Goal: Find specific page/section: Find specific page/section

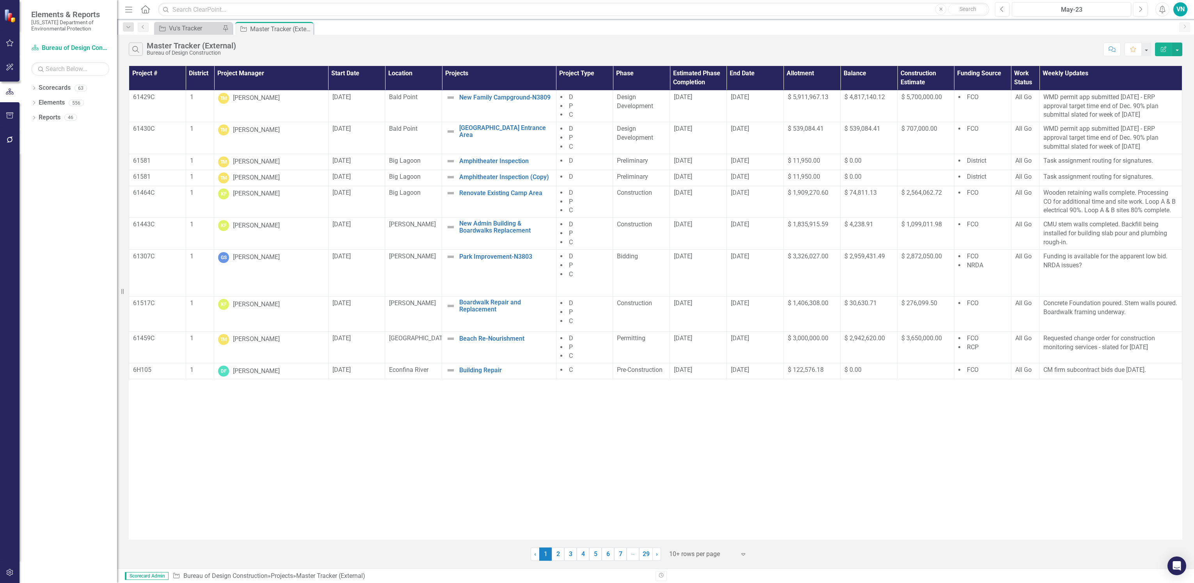
click at [633, 483] on div "Project # District Project Manager Start Date Location Projects Project Type Ph…" at bounding box center [655, 303] width 1053 height 474
click at [211, 31] on div "Vu's Tracker" at bounding box center [194, 28] width 51 height 10
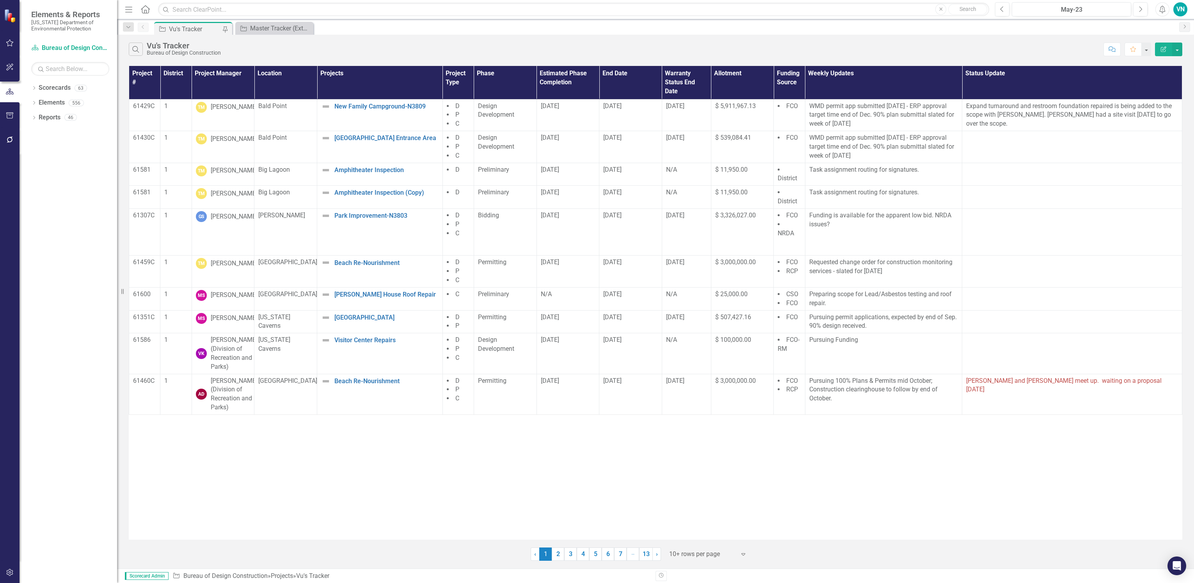
click at [227, 73] on th "Project Manager" at bounding box center [223, 82] width 63 height 33
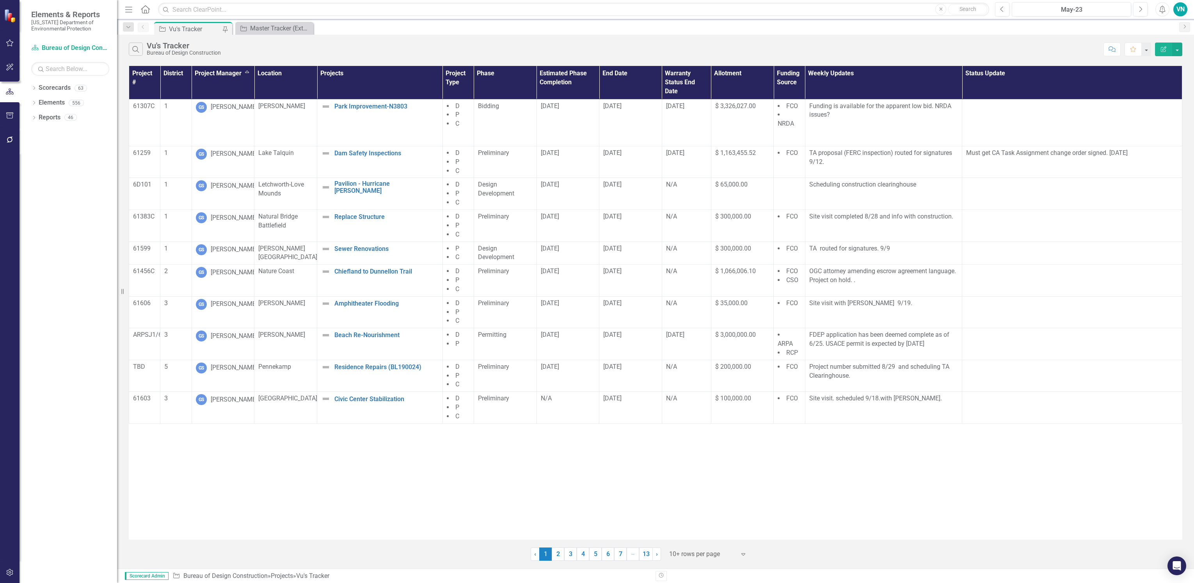
click at [698, 555] on div at bounding box center [702, 554] width 66 height 11
click at [696, 539] on div "Display All Rows" at bounding box center [709, 540] width 73 height 9
drag, startPoint x: 588, startPoint y: 514, endPoint x: 518, endPoint y: 516, distance: 69.9
click at [599, 515] on td at bounding box center [630, 517] width 63 height 14
click at [101, 434] on div "Dropdown Scorecards 63 Dropdown [US_STATE] Department of Environmental Protecti…" at bounding box center [69, 332] width 98 height 501
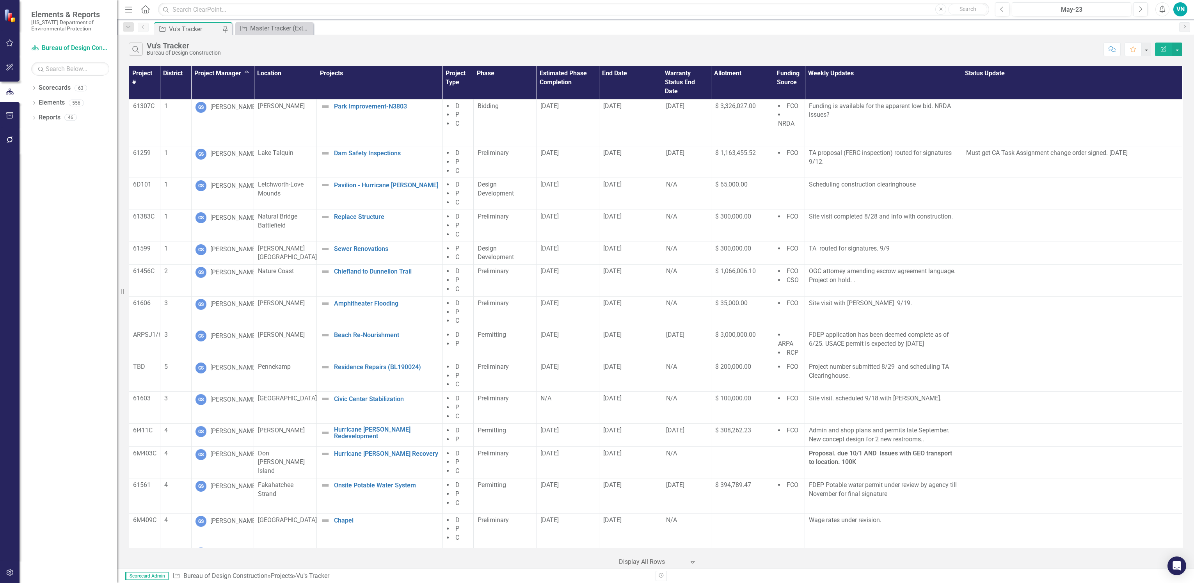
click at [95, 437] on div "Dropdown Scorecards 63 Dropdown [US_STATE] Department of Environmental Protecti…" at bounding box center [69, 332] width 98 height 501
